Goal: Check status: Check status

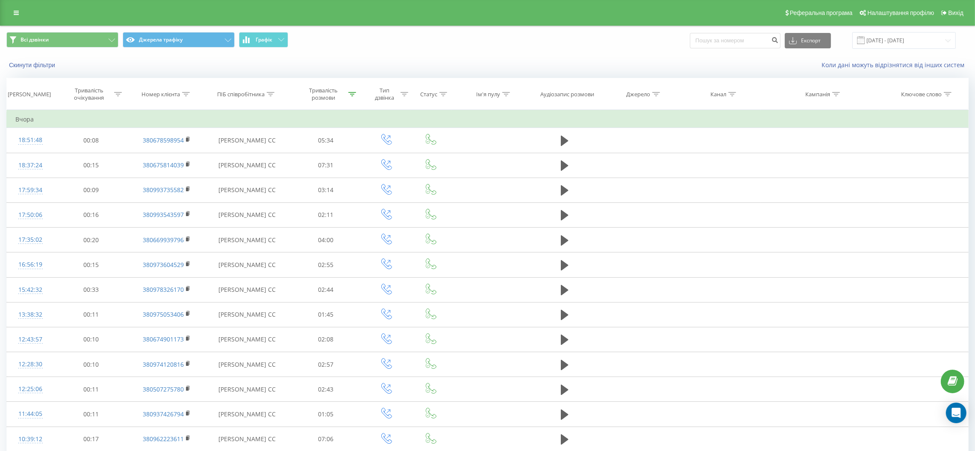
click at [865, 41] on span at bounding box center [861, 40] width 8 height 8
click at [878, 41] on input "20.08.2025 - 20.08.2025" at bounding box center [903, 40] width 103 height 17
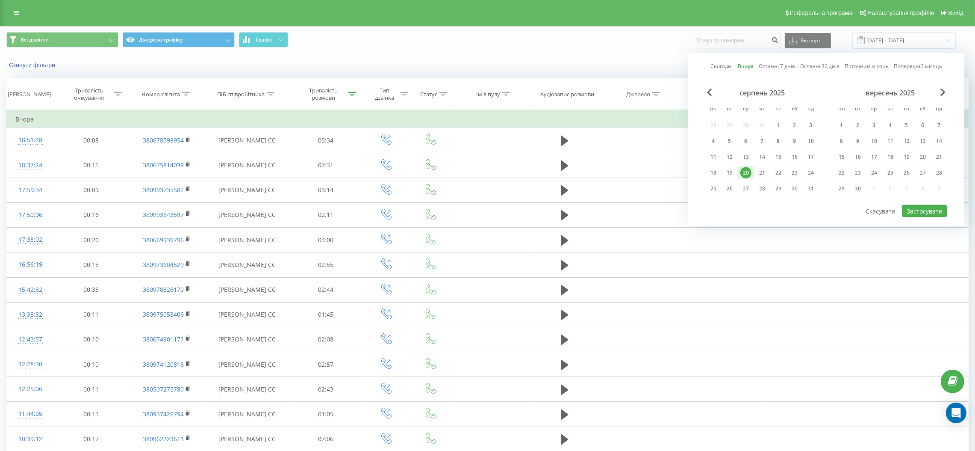
click at [724, 65] on link "Сьогодні" at bounding box center [722, 66] width 22 height 8
click at [915, 205] on button "Застосувати" at bounding box center [924, 211] width 45 height 12
type input "[DATE] - [DATE]"
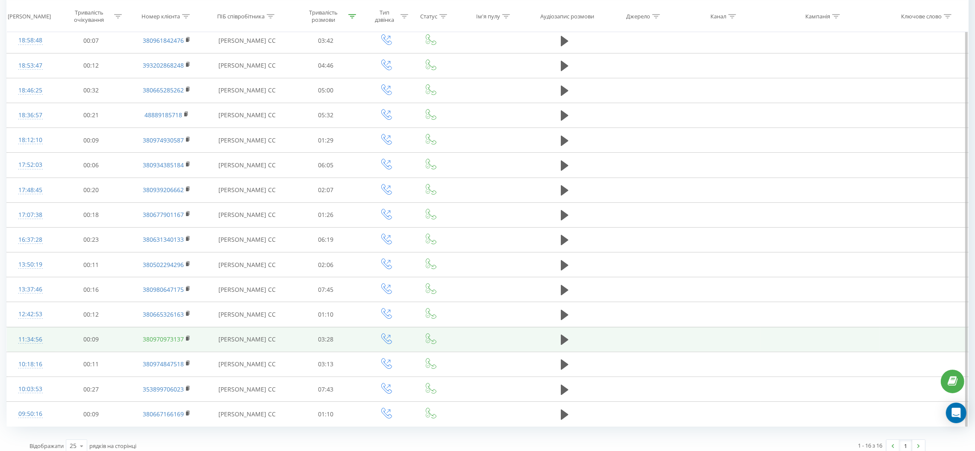
scroll to position [109, 0]
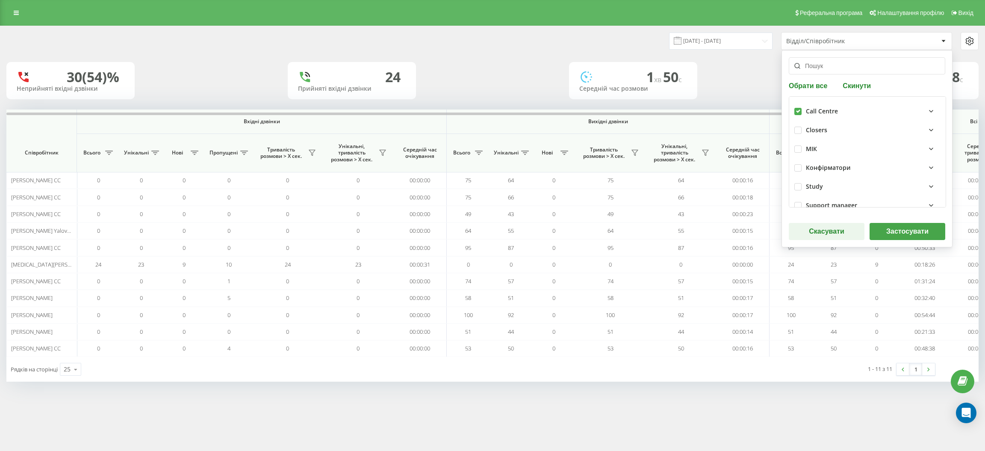
click at [884, 233] on button "Застосувати" at bounding box center [908, 231] width 76 height 17
